Goal: Check status: Check status

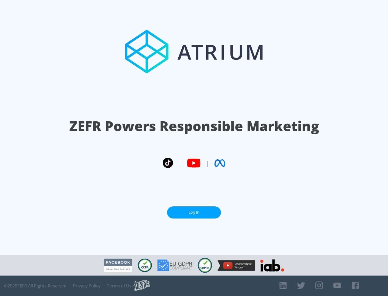
click at [194, 213] on link "Log In" at bounding box center [194, 213] width 54 height 12
